Goal: Task Accomplishment & Management: Use online tool/utility

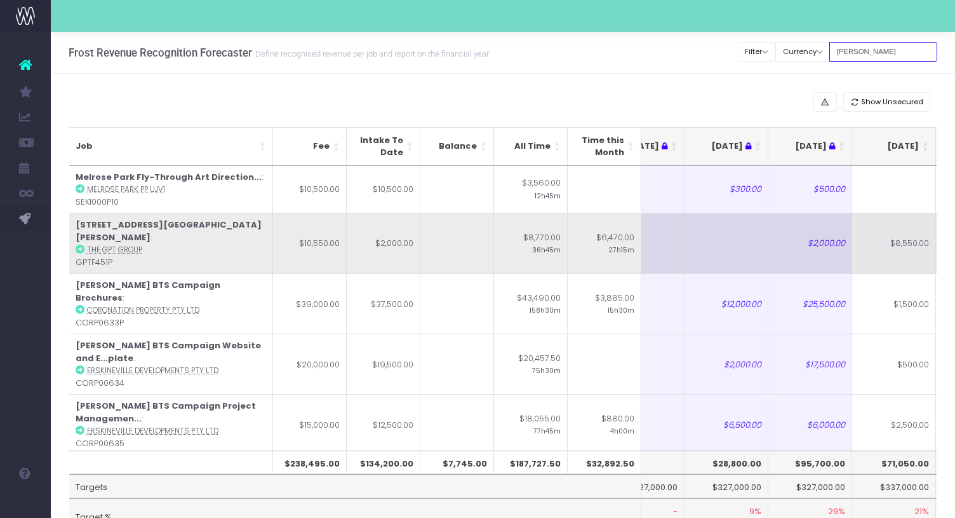
scroll to position [0, 61]
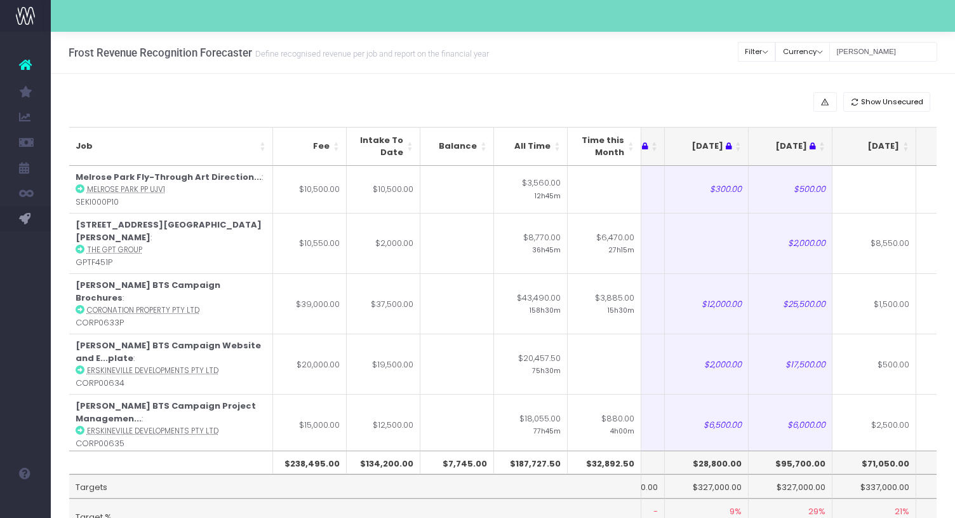
click at [907, 156] on th "[DATE]" at bounding box center [875, 146] width 84 height 39
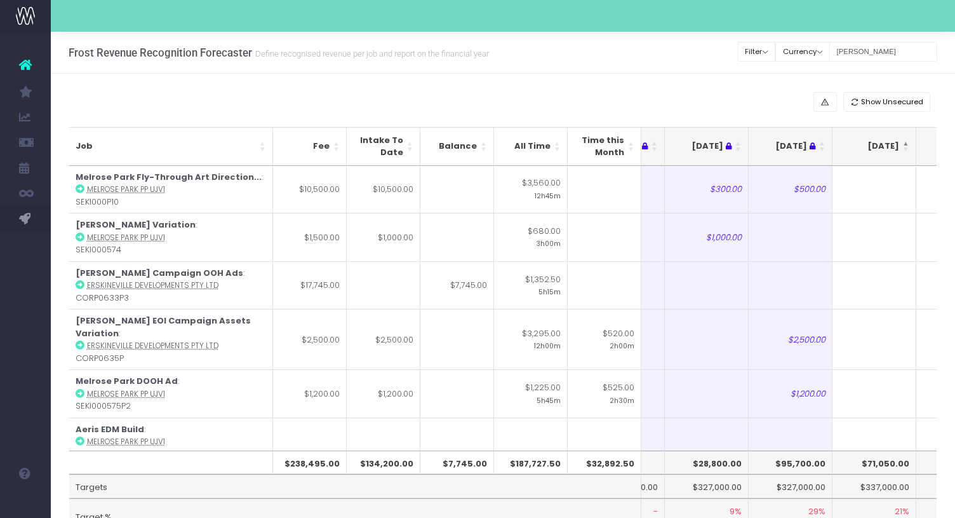
click at [907, 156] on th "[DATE]" at bounding box center [875, 146] width 84 height 39
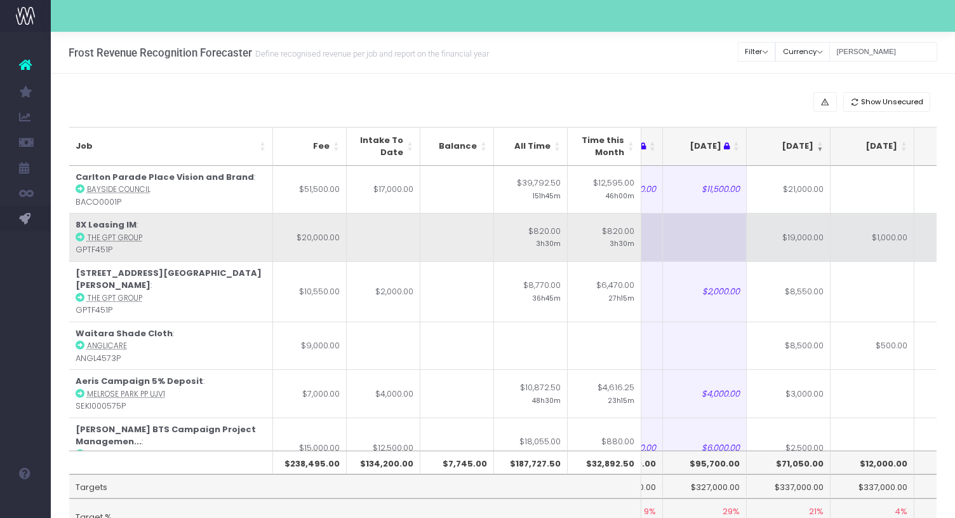
scroll to position [0, 0]
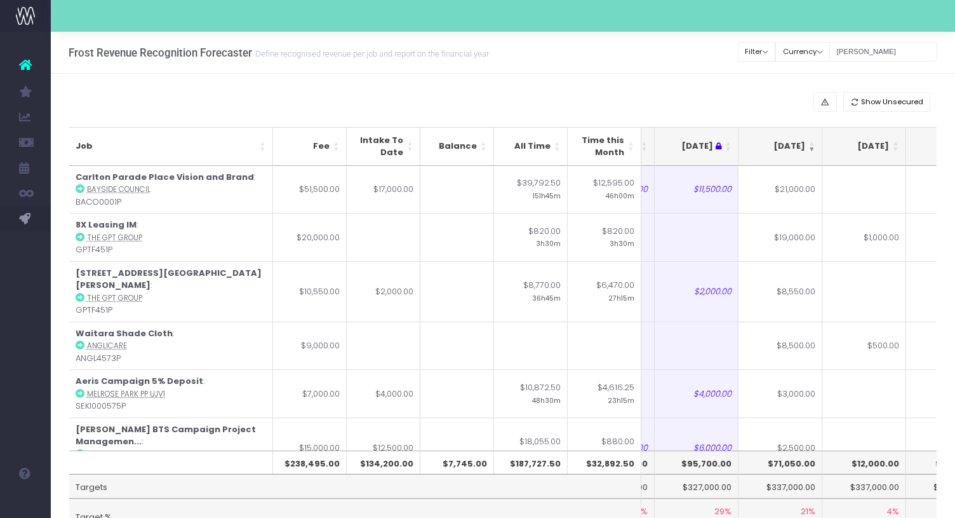
click at [813, 151] on th "[DATE]" at bounding box center [781, 146] width 84 height 39
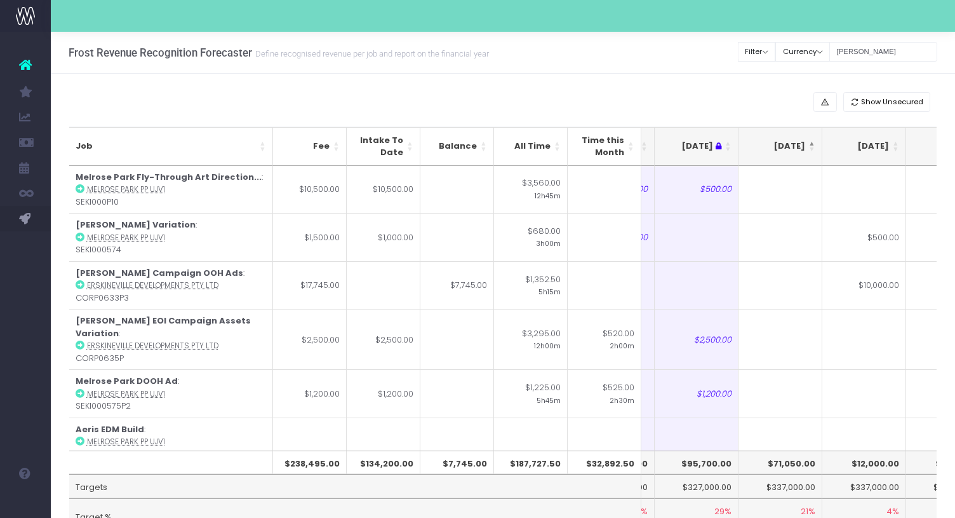
click at [813, 151] on th "[DATE]" at bounding box center [781, 146] width 84 height 39
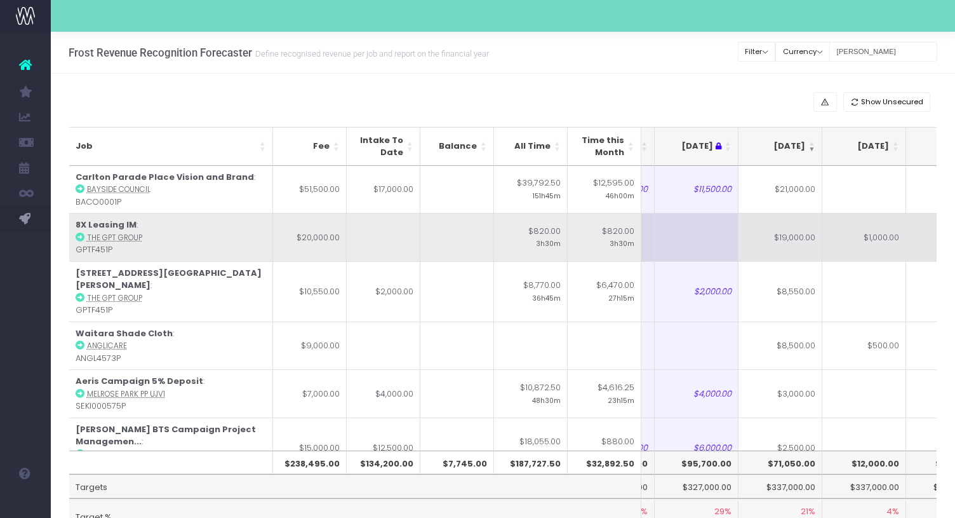
click at [787, 253] on td "$19,000.00" at bounding box center [781, 237] width 84 height 48
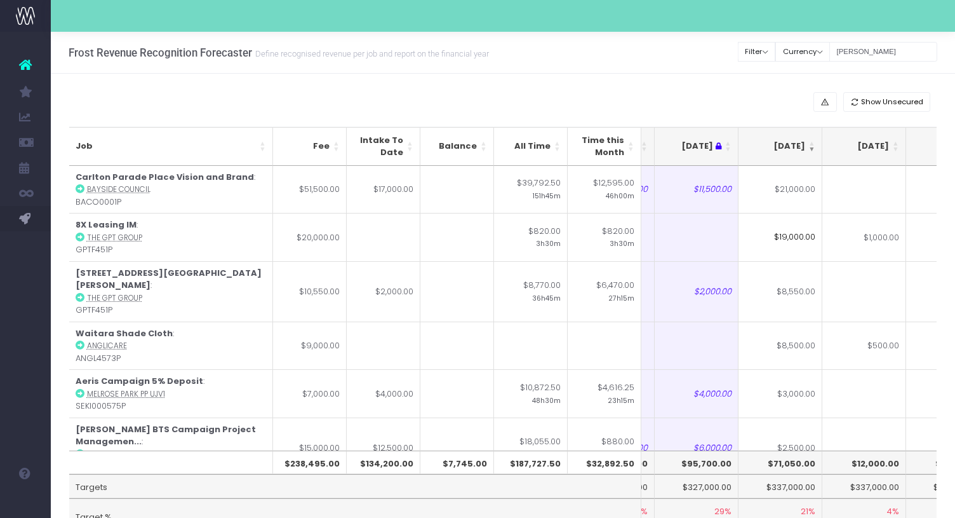
type input "8"
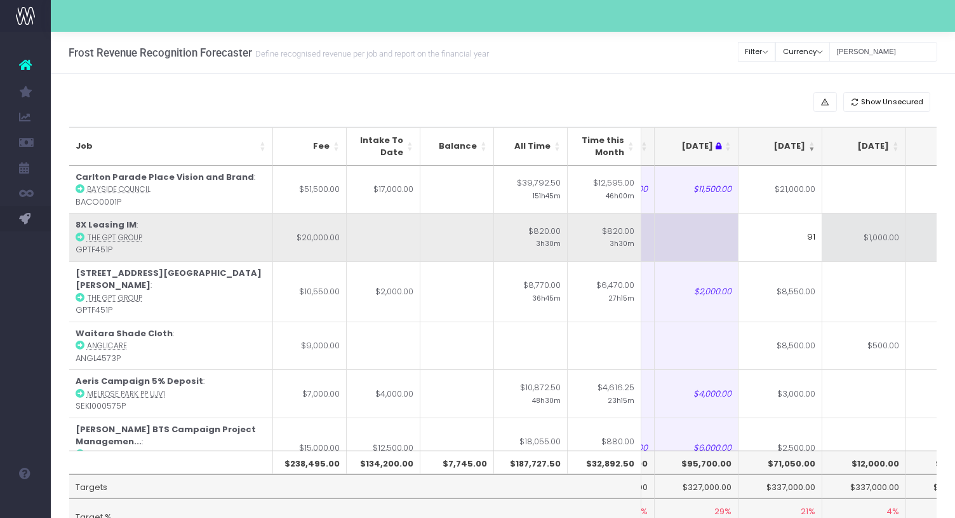
type input "9"
type input "`"
click at [891, 246] on td "$1,000.00" at bounding box center [865, 237] width 84 height 48
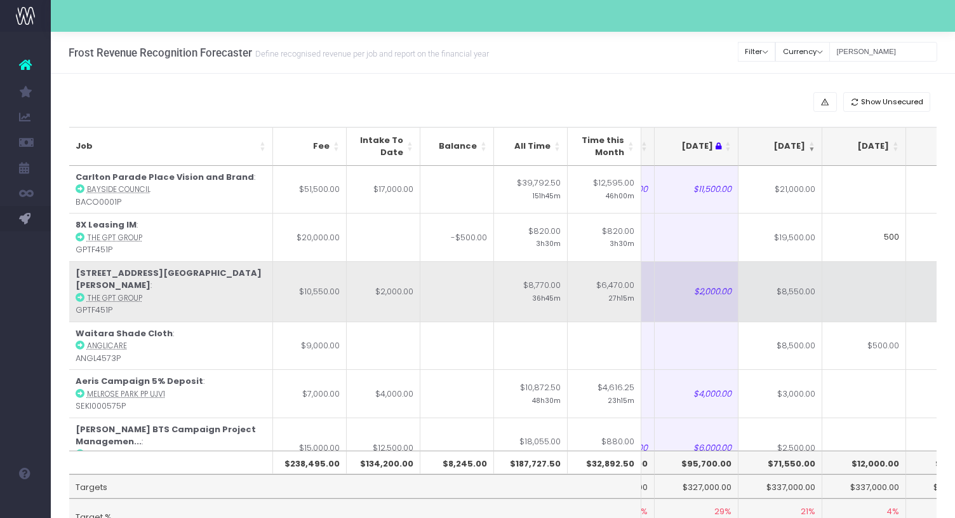
type input "500"
click at [854, 304] on td at bounding box center [865, 291] width 84 height 60
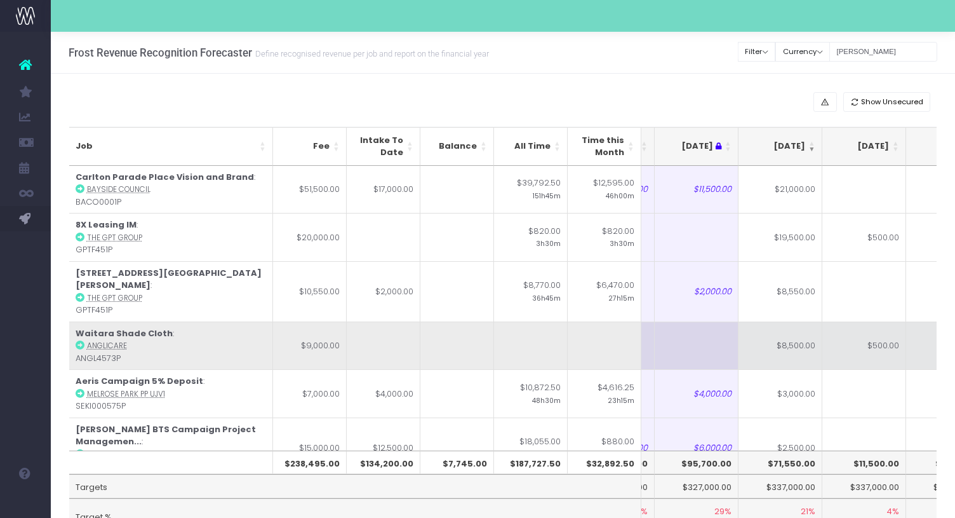
click at [762, 346] on td "$8,500.00" at bounding box center [781, 345] width 84 height 48
type input "$8,500.00"
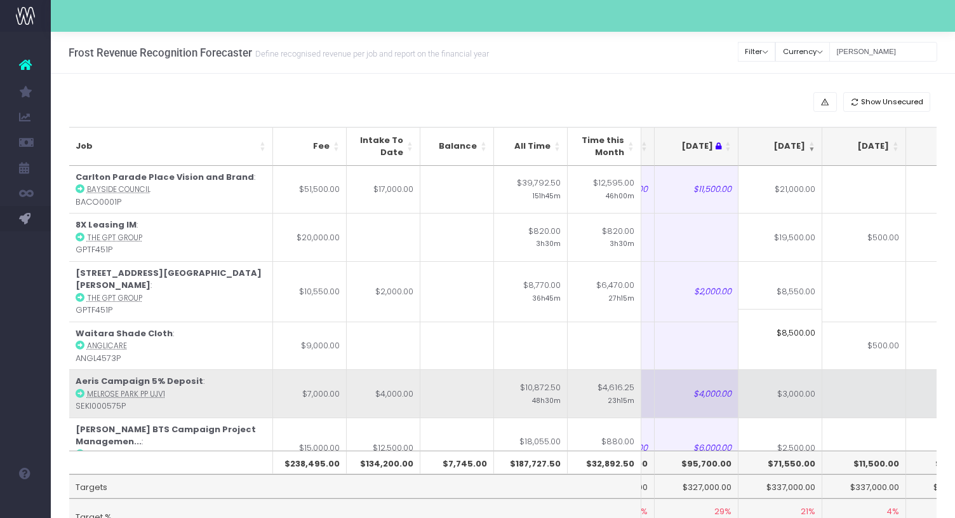
click at [847, 387] on td at bounding box center [865, 393] width 84 height 48
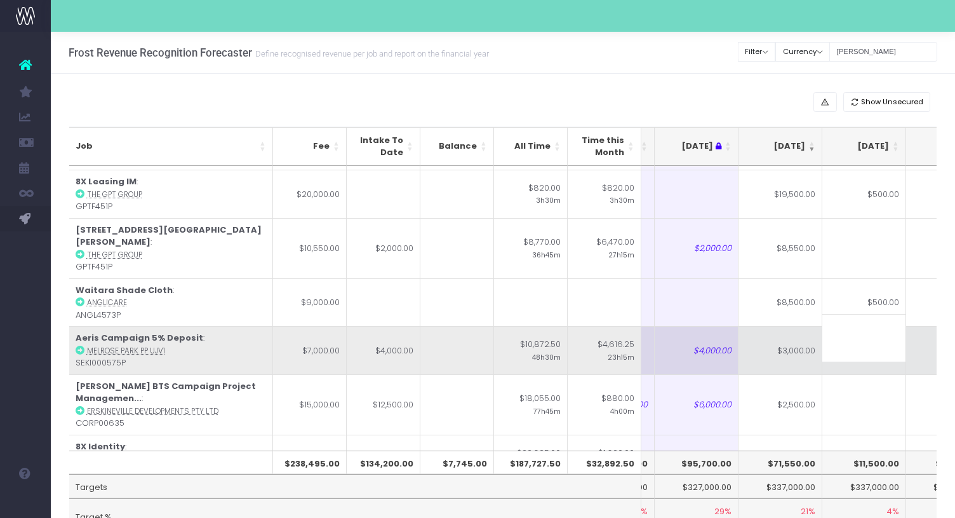
scroll to position [44, 155]
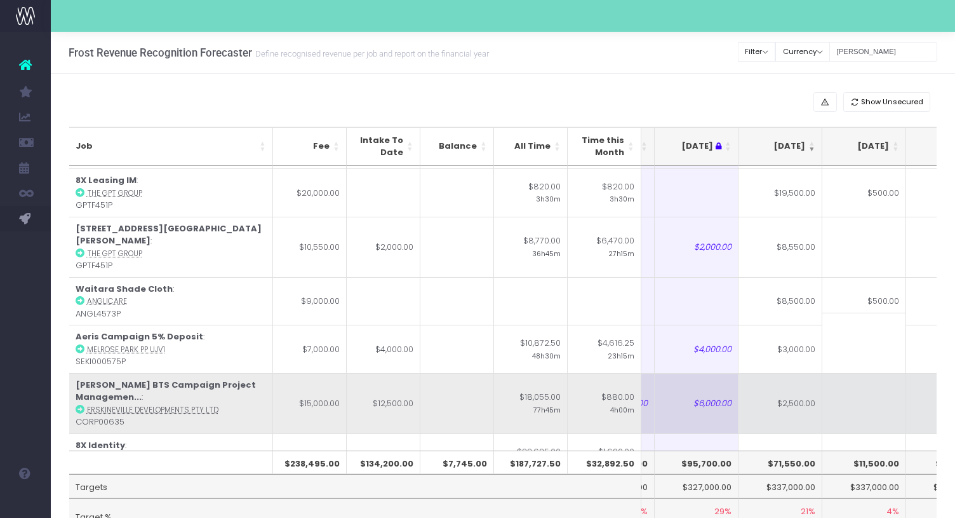
click at [792, 373] on td "$2,500.00" at bounding box center [781, 403] width 84 height 60
type input "$2,500.00"
click at [840, 382] on td at bounding box center [865, 403] width 84 height 60
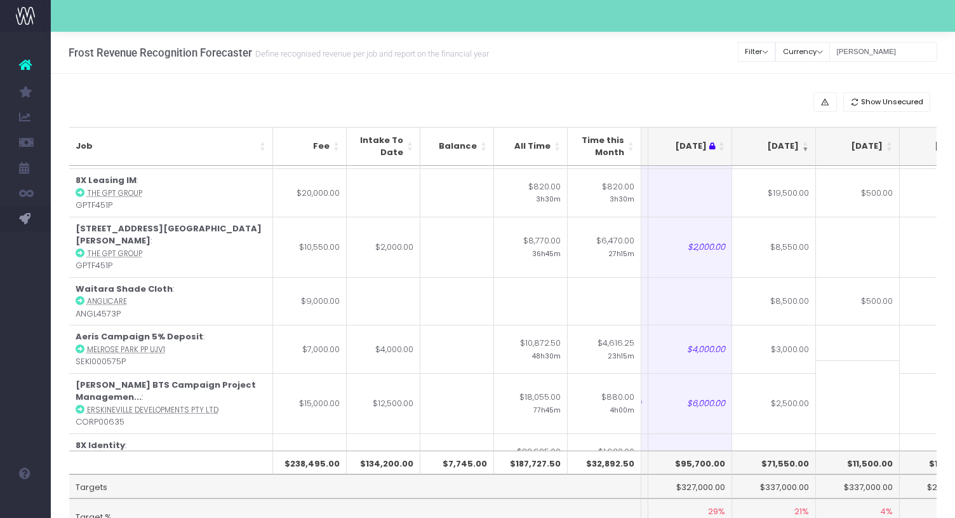
click at [874, 386] on input at bounding box center [858, 384] width 84 height 48
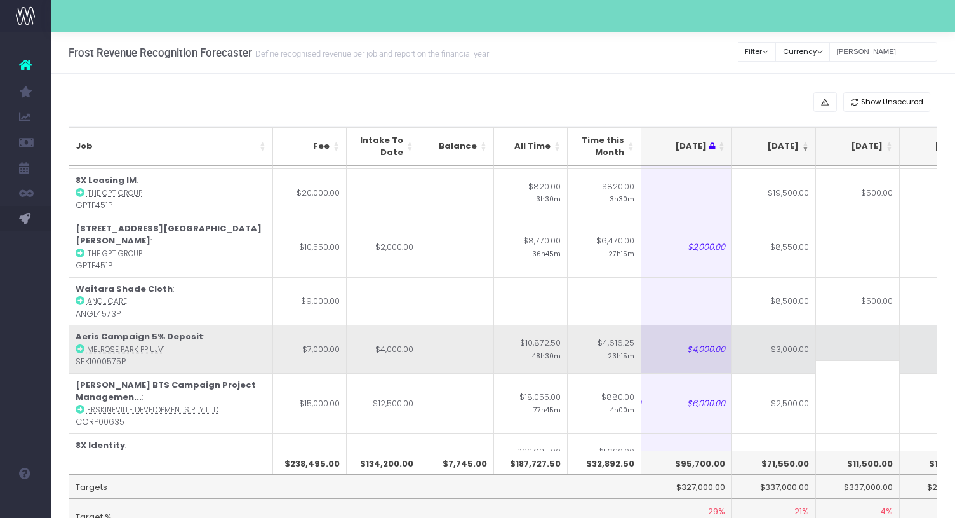
click at [864, 337] on td at bounding box center [858, 349] width 84 height 48
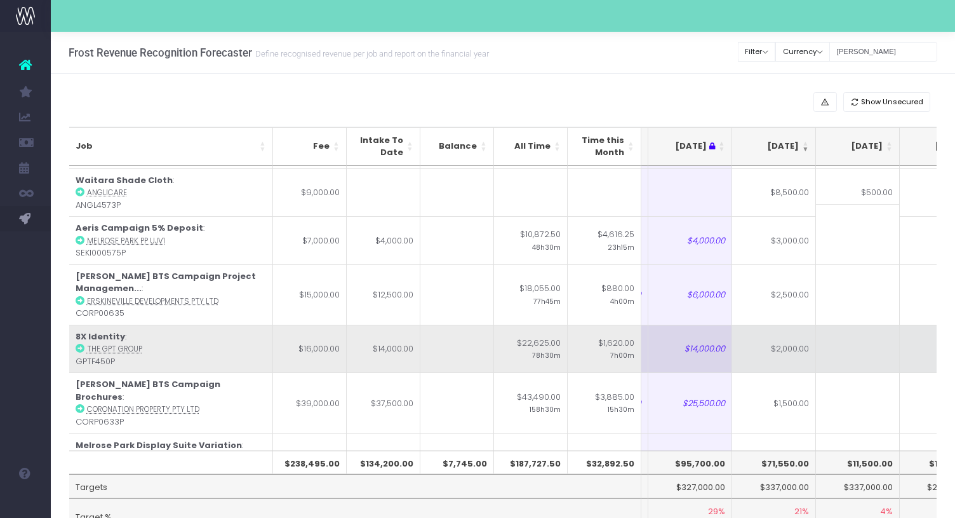
scroll to position [163, 161]
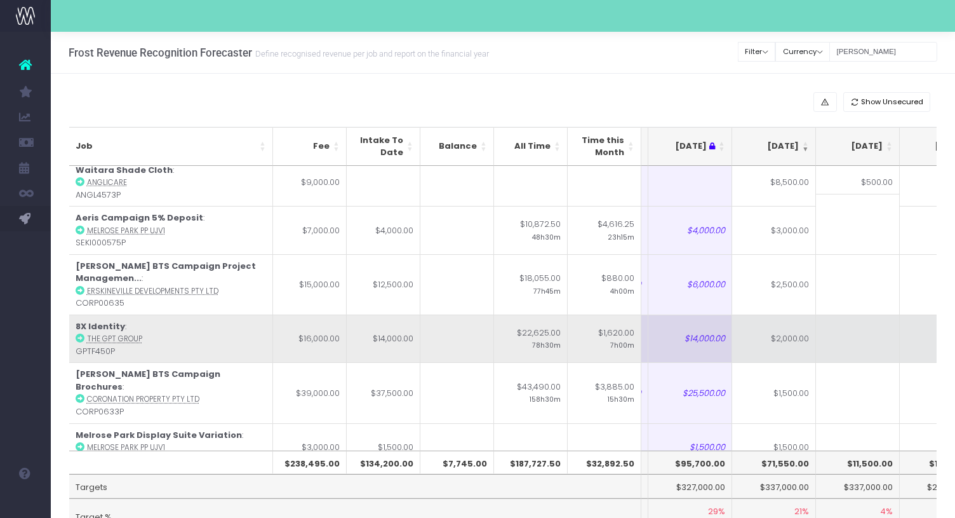
click at [793, 374] on td "$1,500.00" at bounding box center [774, 392] width 84 height 60
type input "$1,500.00"
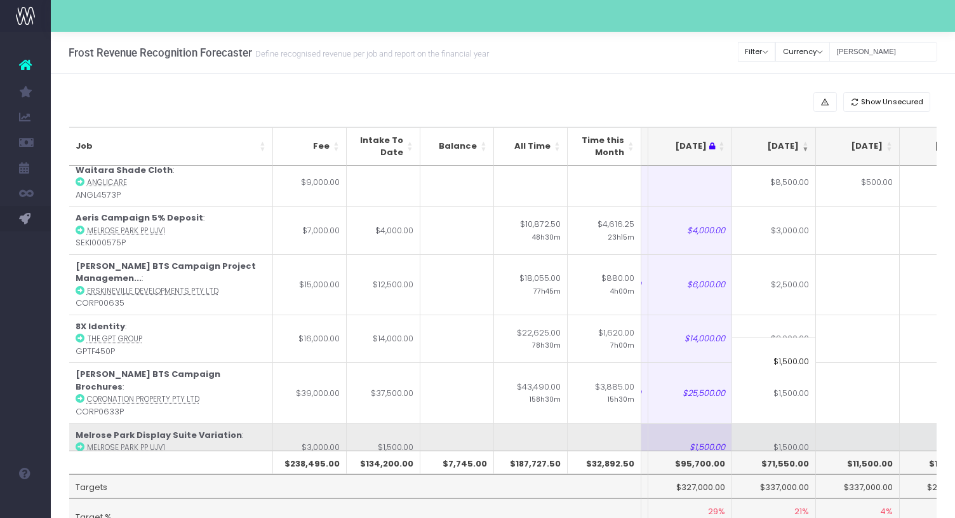
click at [798, 423] on td "$1,500.00" at bounding box center [774, 447] width 84 height 48
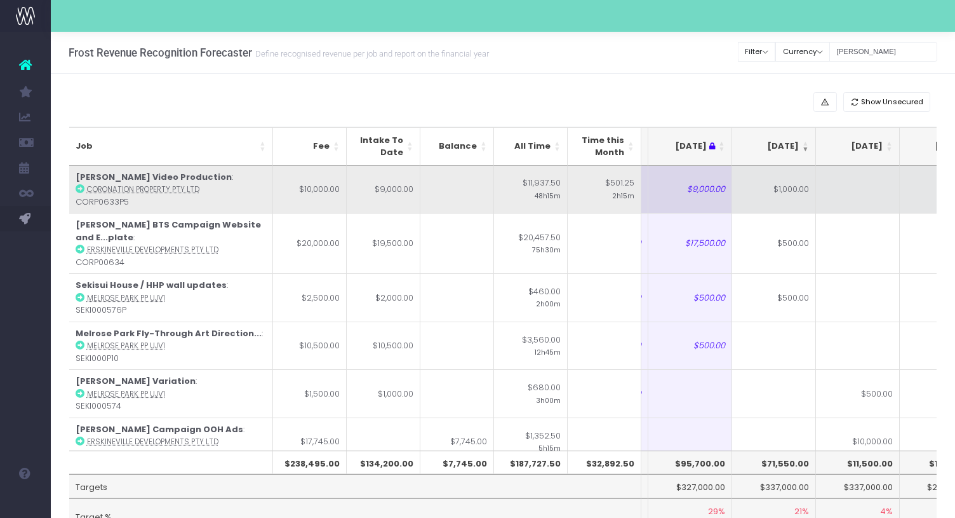
scroll to position [0, 161]
